Goal: Find contact information: Find contact information

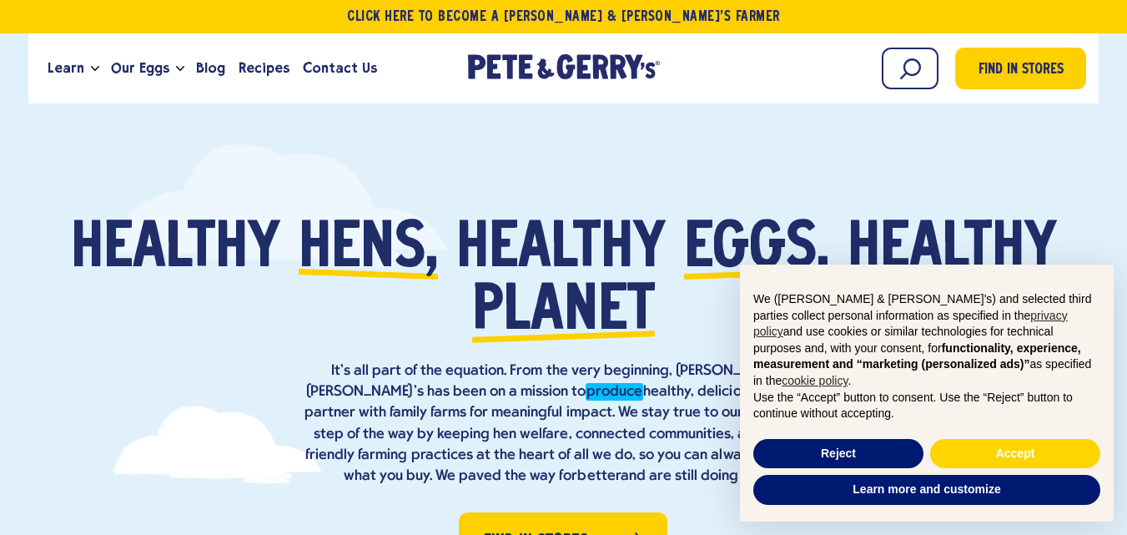
scroll to position [7894, 0]
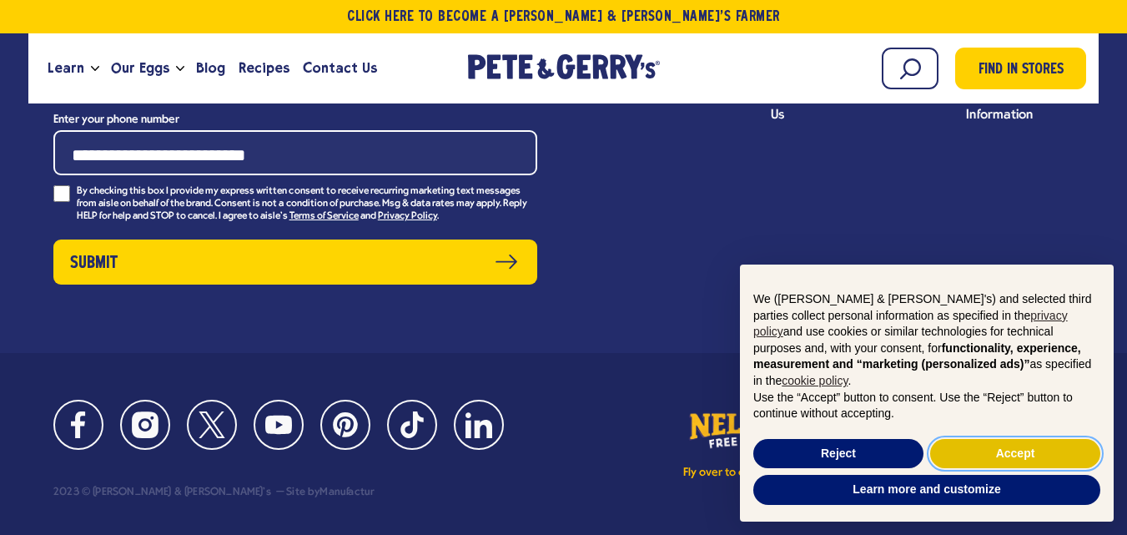
click at [984, 456] on button "Accept" at bounding box center [1015, 454] width 170 height 30
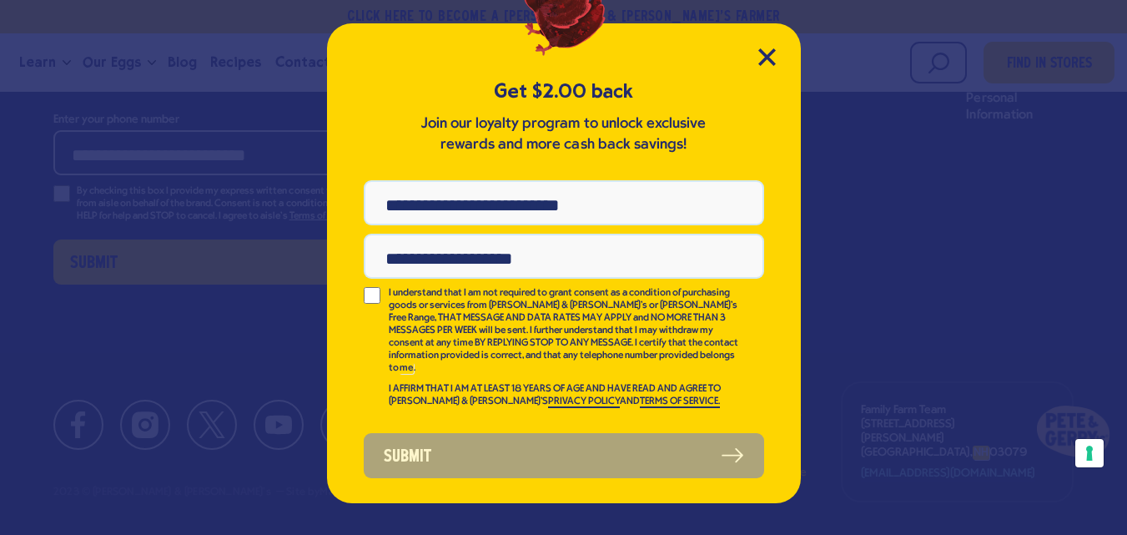
scroll to position [0, 0]
click at [754, 58] on div "Get $2.00 back Join our loyalty program to unlock exclusive rewards and more ca…" at bounding box center [564, 263] width 474 height 480
click at [769, 52] on icon "Close Modal" at bounding box center [767, 57] width 18 height 18
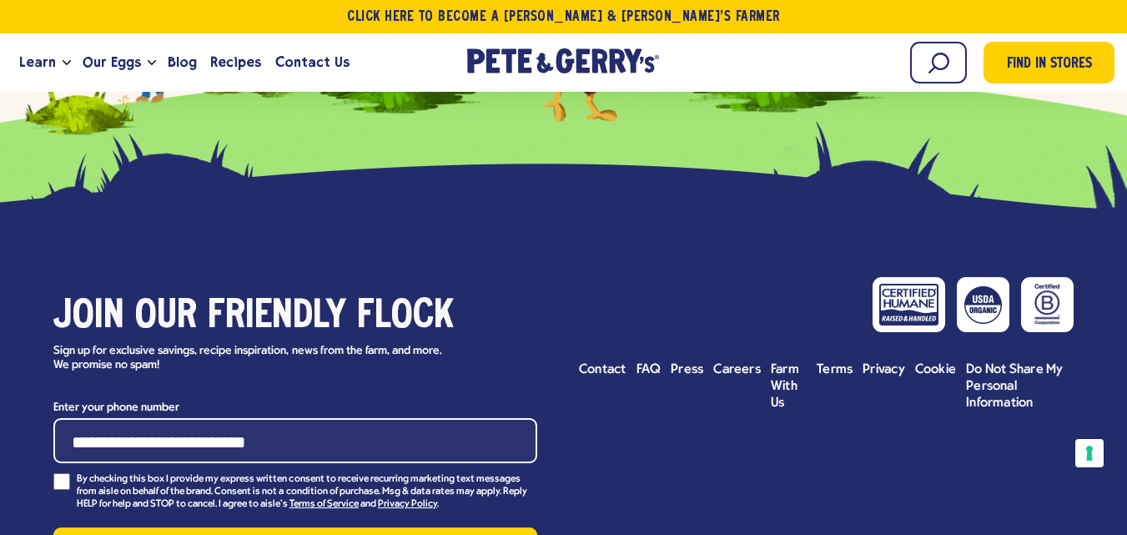
scroll to position [7277, 0]
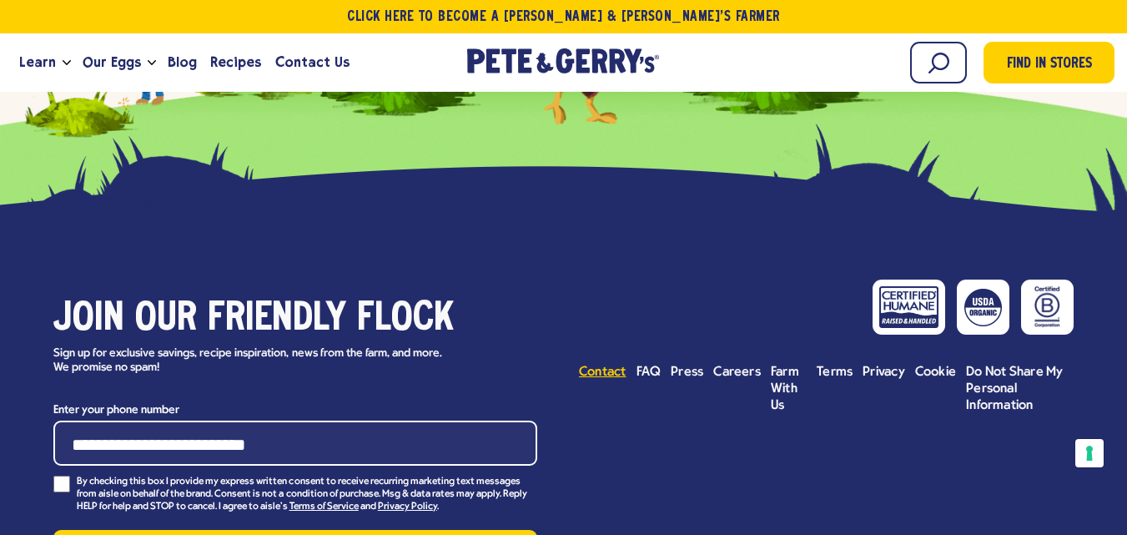
click at [605, 372] on span "Contact" at bounding box center [603, 371] width 48 height 13
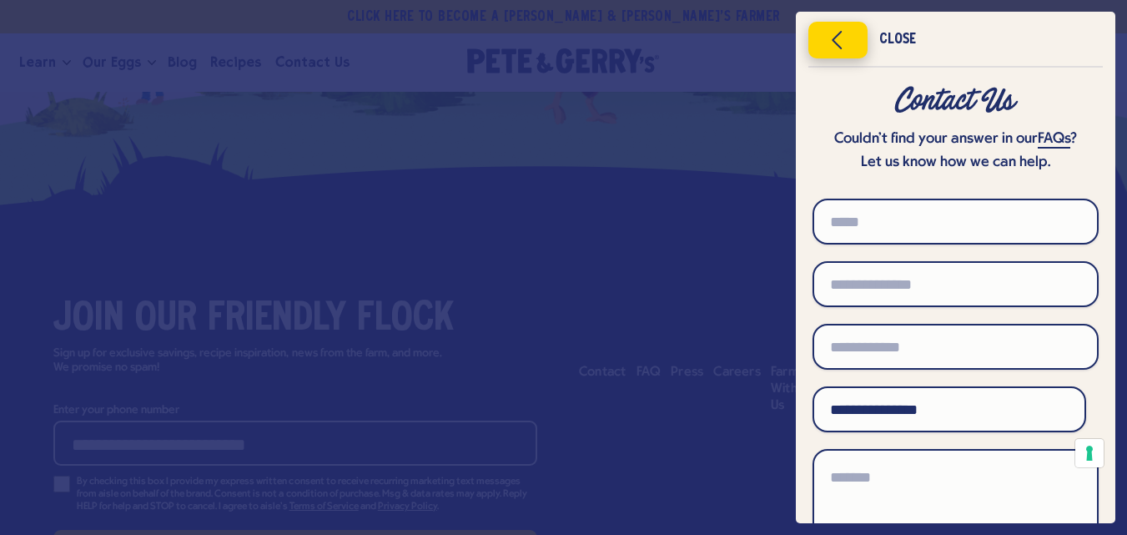
click at [841, 43] on icon "Close menu" at bounding box center [838, 40] width 43 height 25
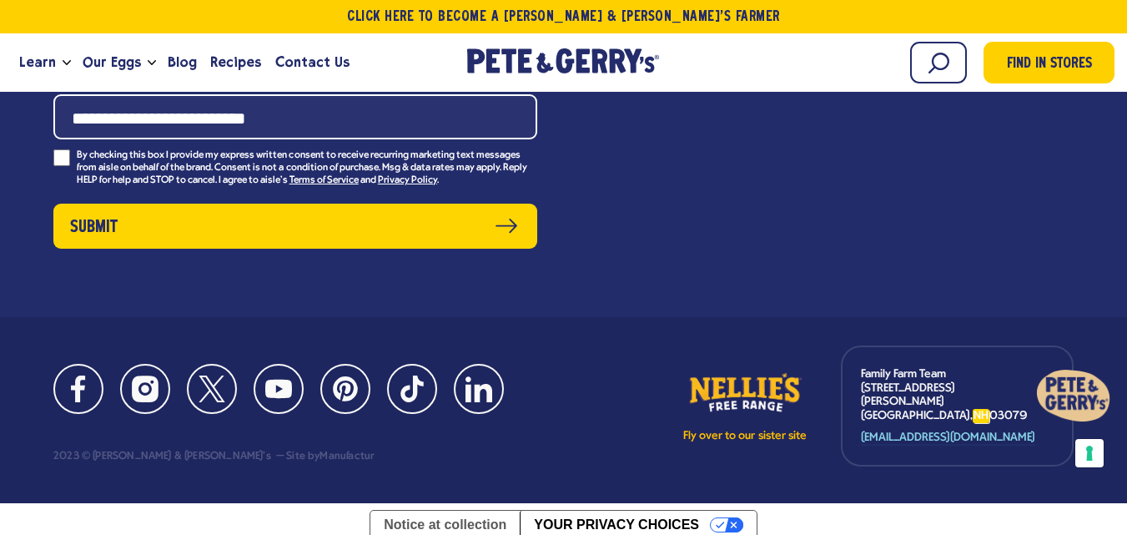
scroll to position [7611, 0]
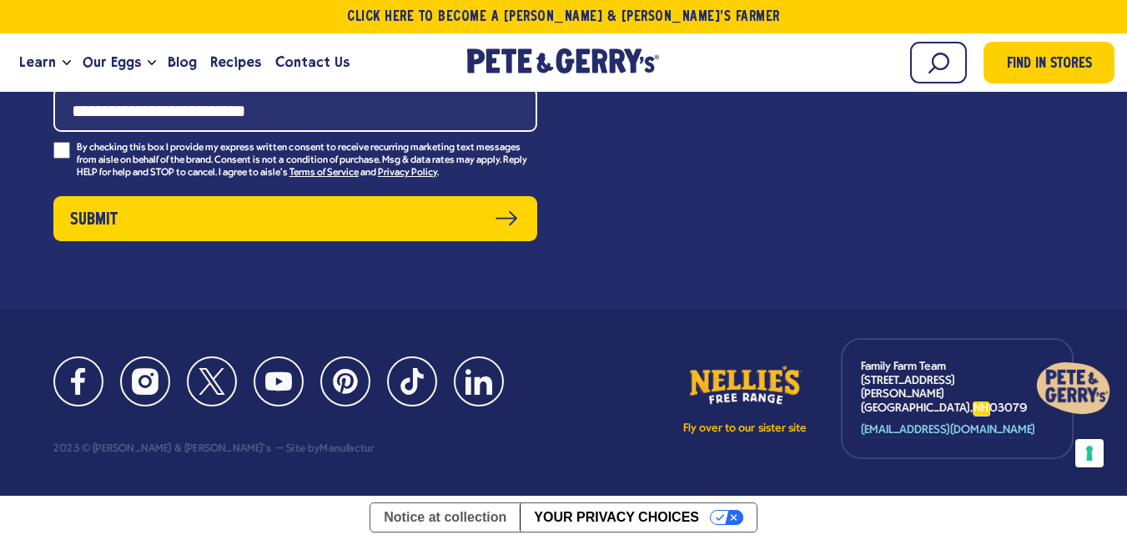
click at [862, 373] on p "Family Farm Team [STREET_ADDRESS][PERSON_NAME]" at bounding box center [948, 388] width 175 height 56
drag, startPoint x: 862, startPoint y: 373, endPoint x: 939, endPoint y: 400, distance: 82.1
click at [939, 400] on p "Family Farm Team [STREET_ADDRESS][PERSON_NAME]" at bounding box center [948, 388] width 175 height 56
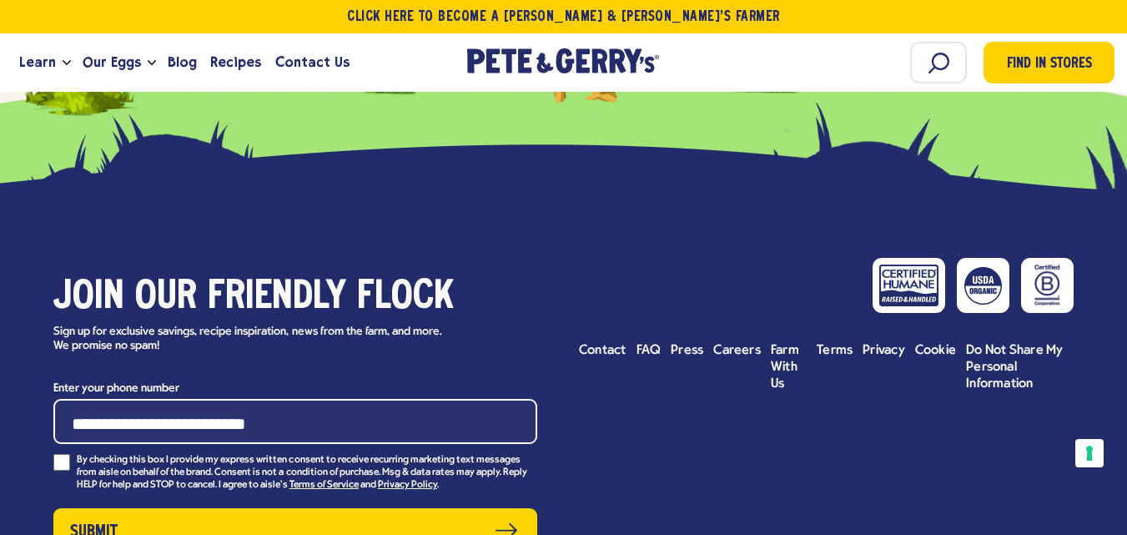
scroll to position [9210, 0]
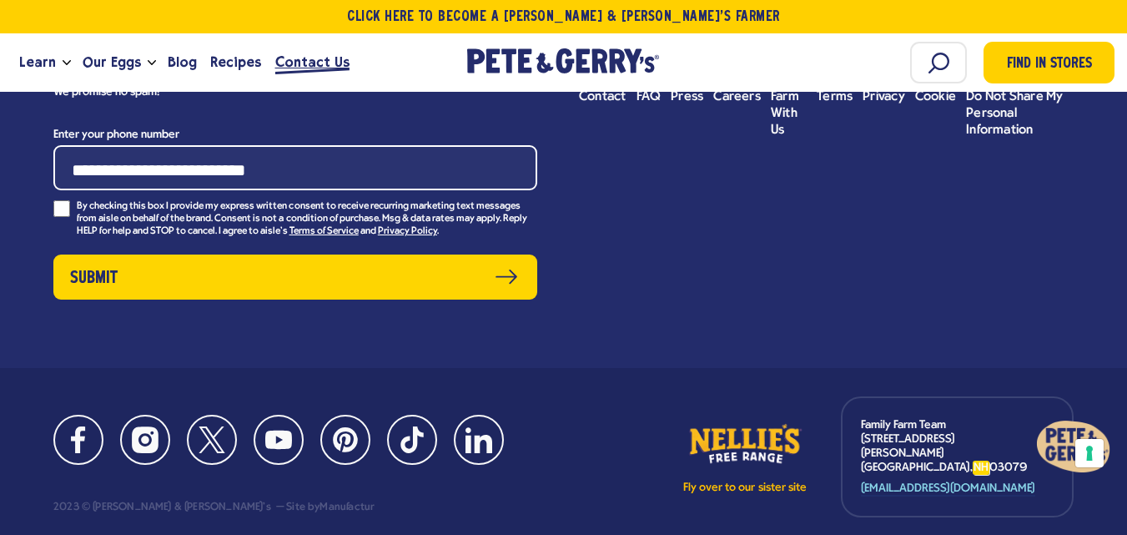
click at [331, 62] on span "Contact Us" at bounding box center [312, 62] width 74 height 21
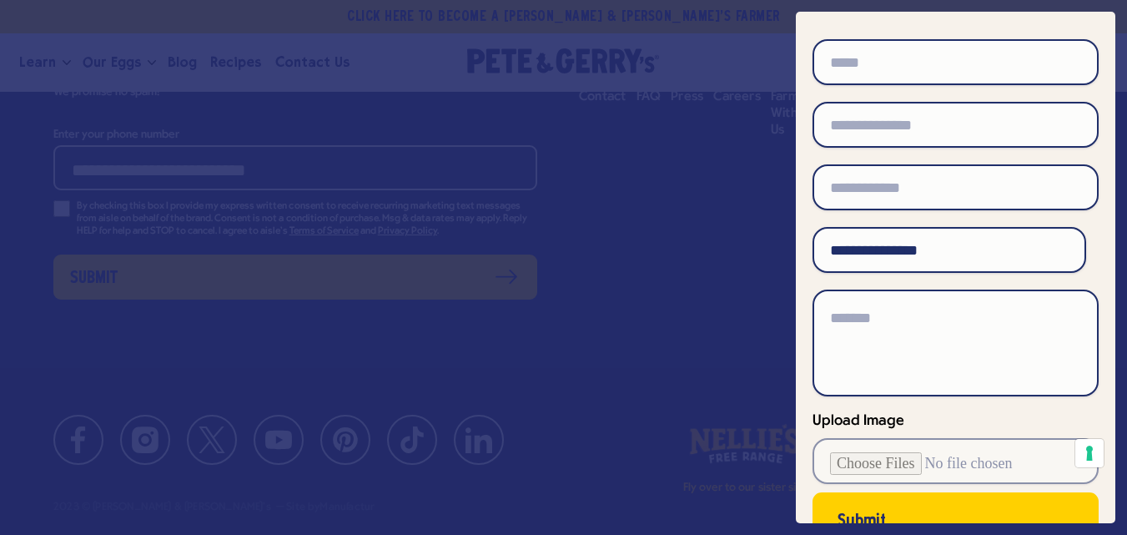
scroll to position [286, 0]
